Goal: Information Seeking & Learning: Understand process/instructions

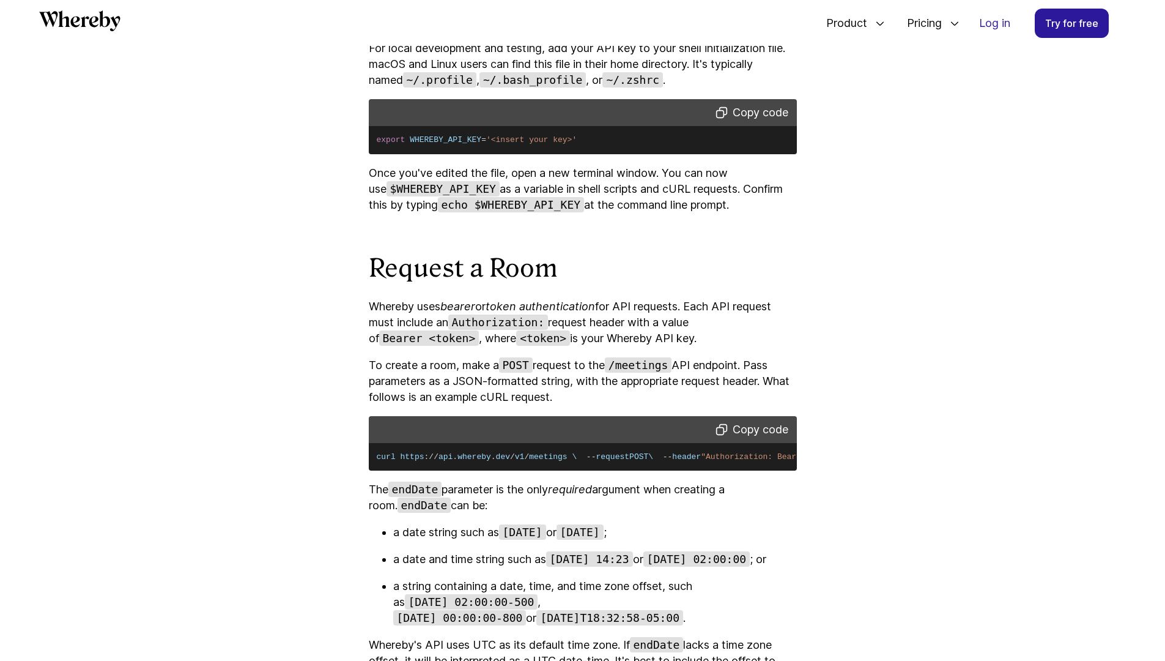
scroll to position [593, 0]
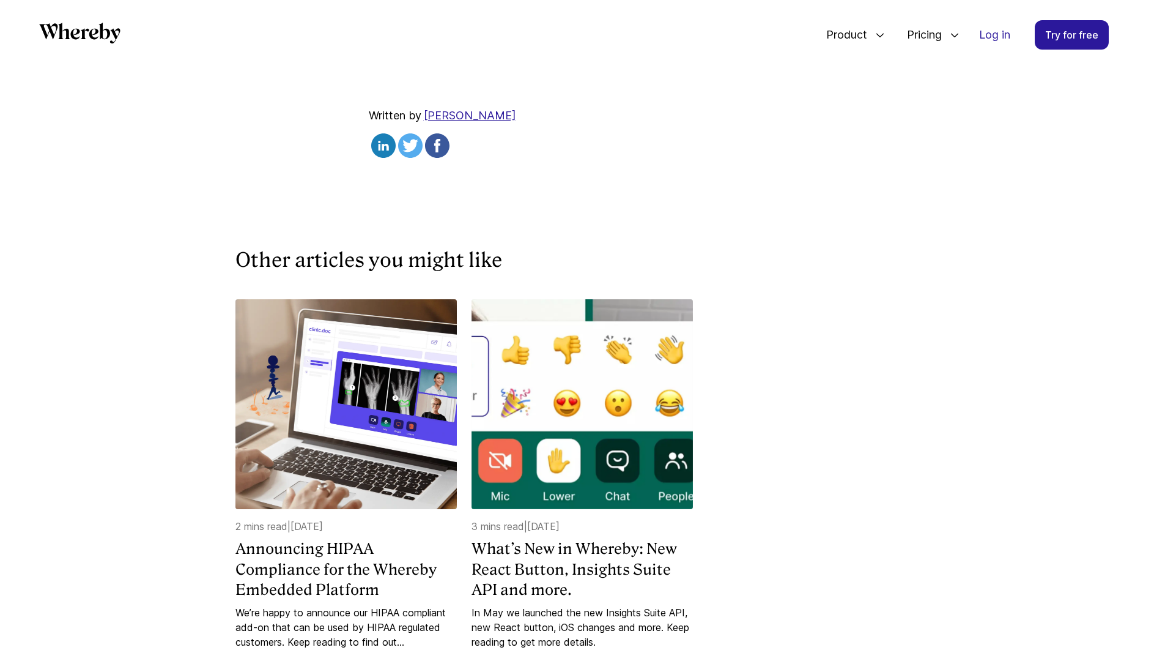
scroll to position [3805, 0]
